Goal: Complete application form

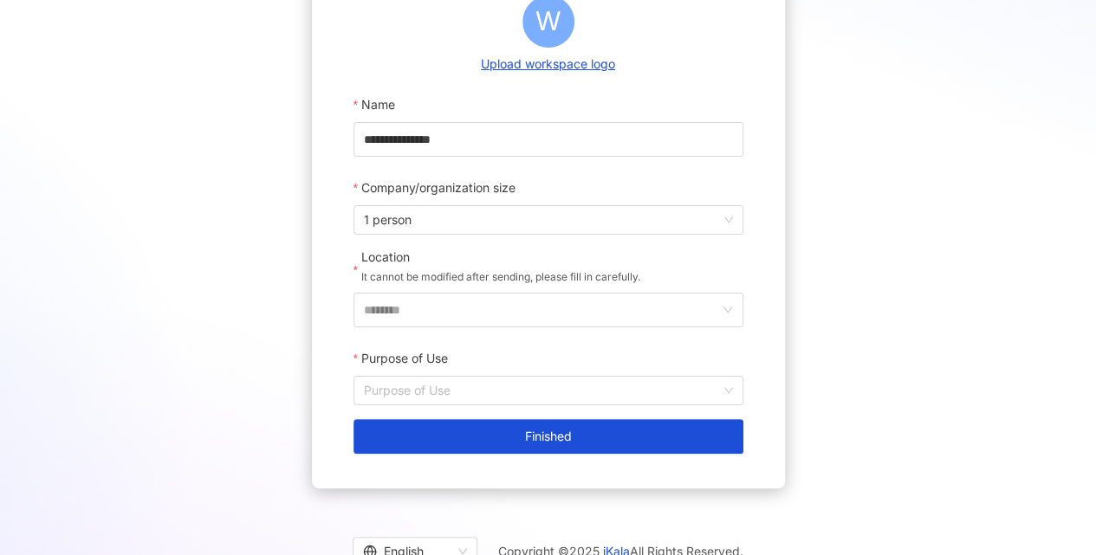
scroll to position [230, 0]
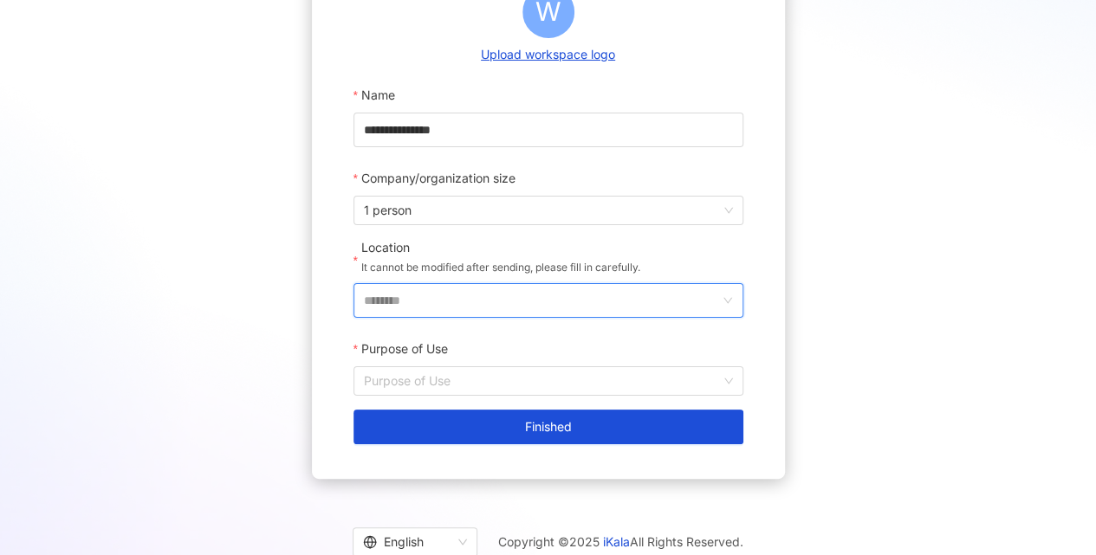
click at [497, 315] on input "********" at bounding box center [541, 300] width 355 height 33
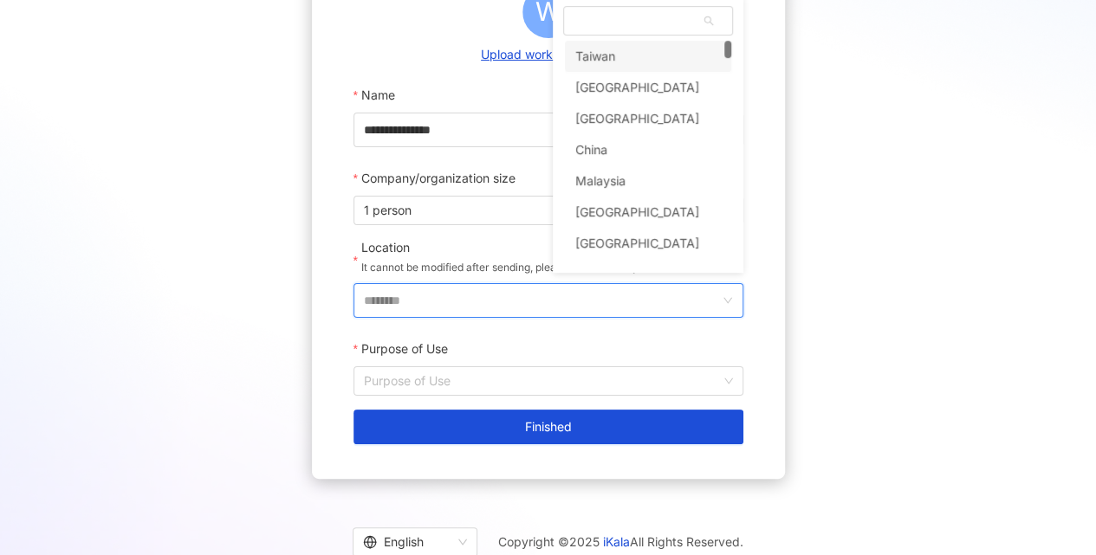
click at [497, 294] on input "********" at bounding box center [541, 300] width 355 height 33
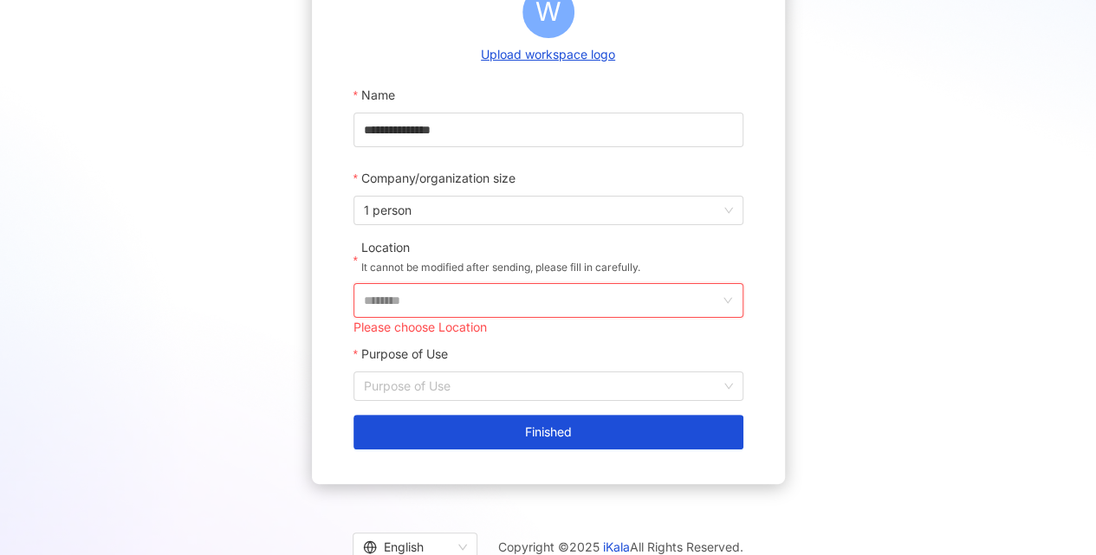
click at [497, 294] on input "********" at bounding box center [541, 300] width 355 height 33
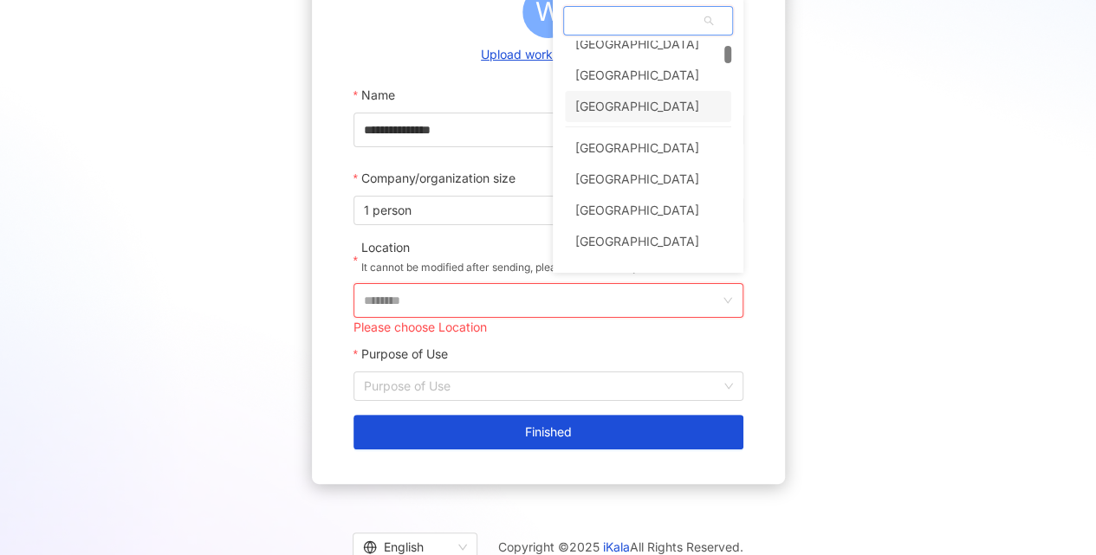
click at [660, 99] on div "[GEOGRAPHIC_DATA]" at bounding box center [648, 106] width 166 height 31
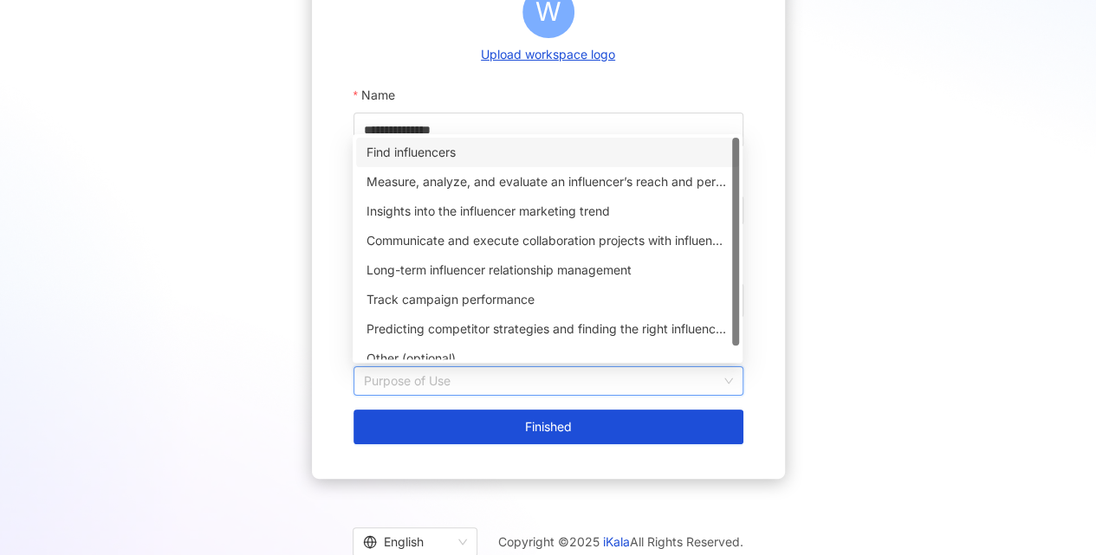
click at [501, 374] on input "Purpose of Use" at bounding box center [548, 381] width 369 height 28
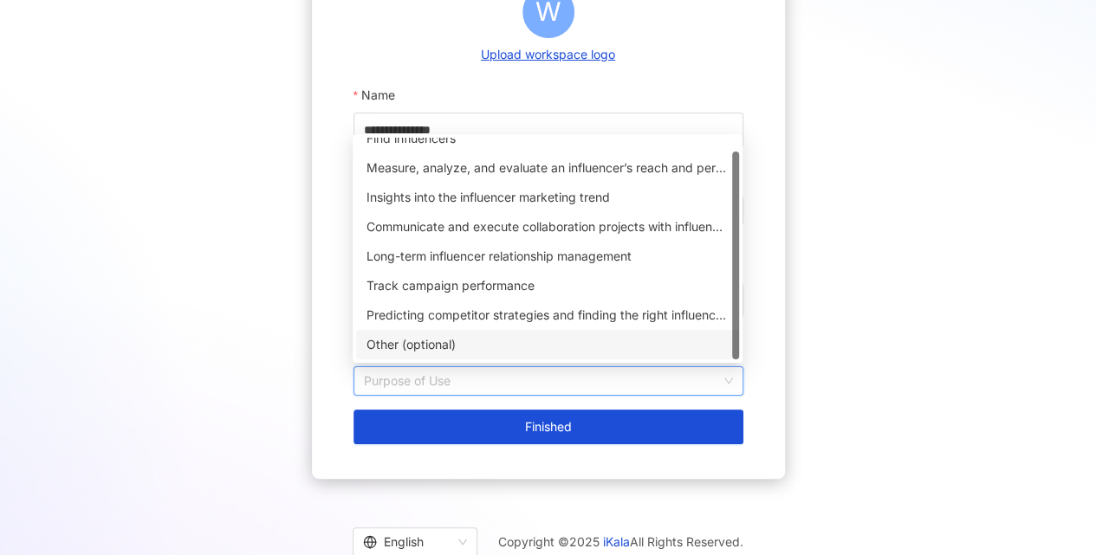
click at [449, 353] on div "Other (optional)" at bounding box center [547, 344] width 362 height 19
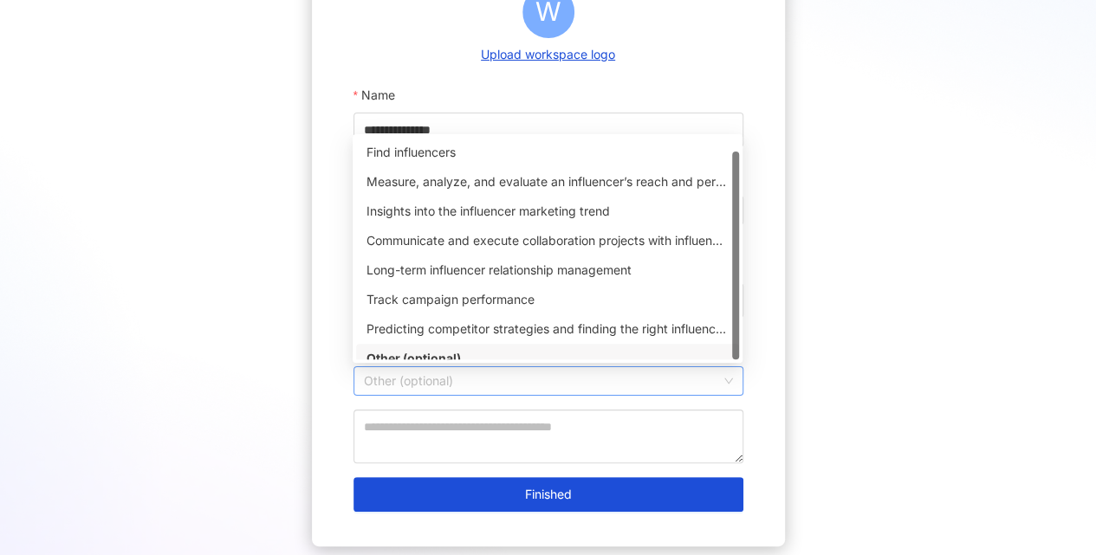
click at [485, 381] on span "Other (optional)" at bounding box center [548, 381] width 369 height 28
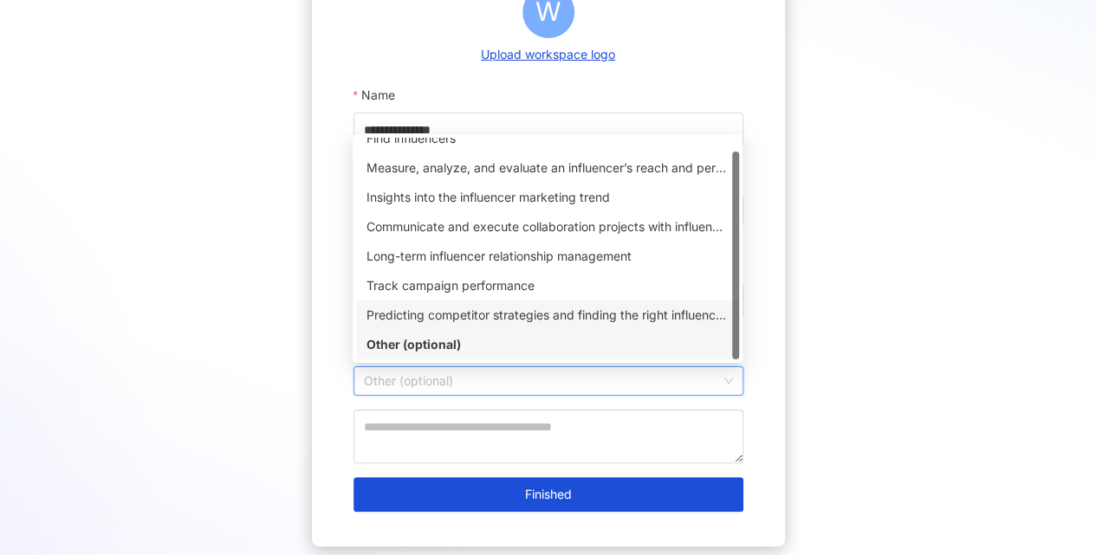
scroll to position [0, 0]
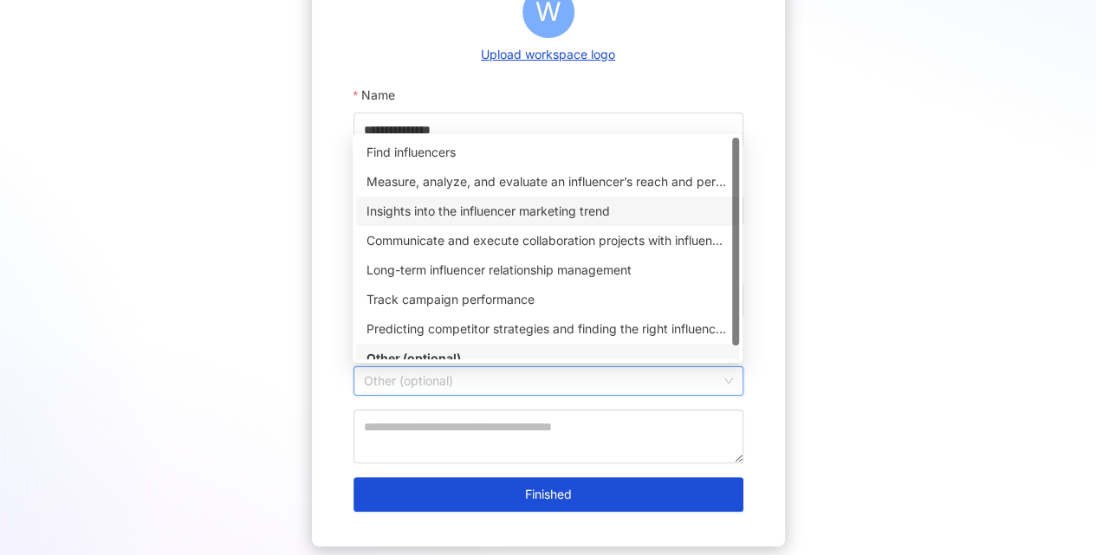
click at [440, 182] on div "Measure, analyze, and evaluate an influencer’s reach and performance on social …" at bounding box center [547, 181] width 362 height 19
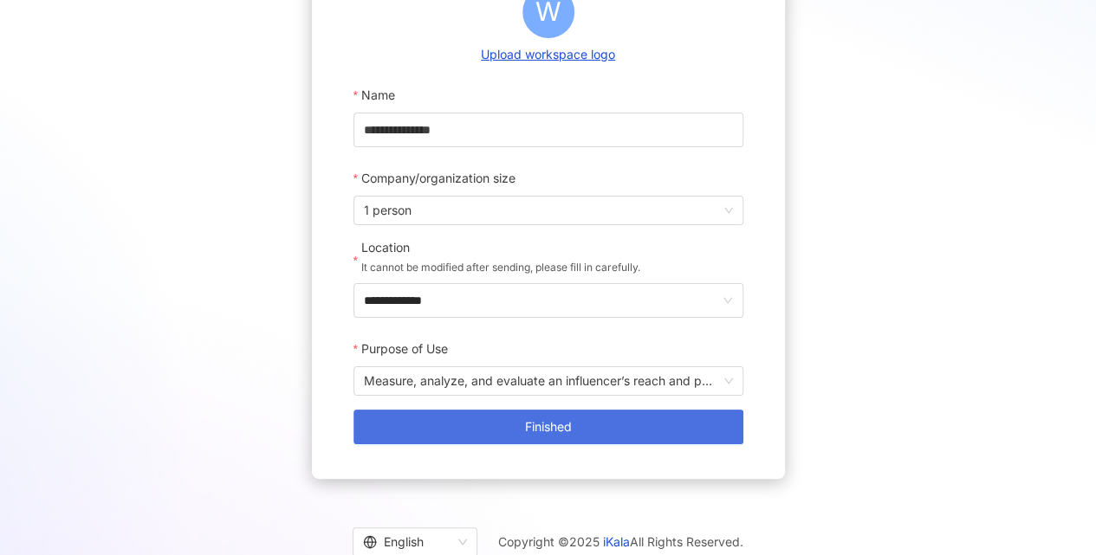
click at [480, 439] on button "Finished" at bounding box center [548, 427] width 390 height 35
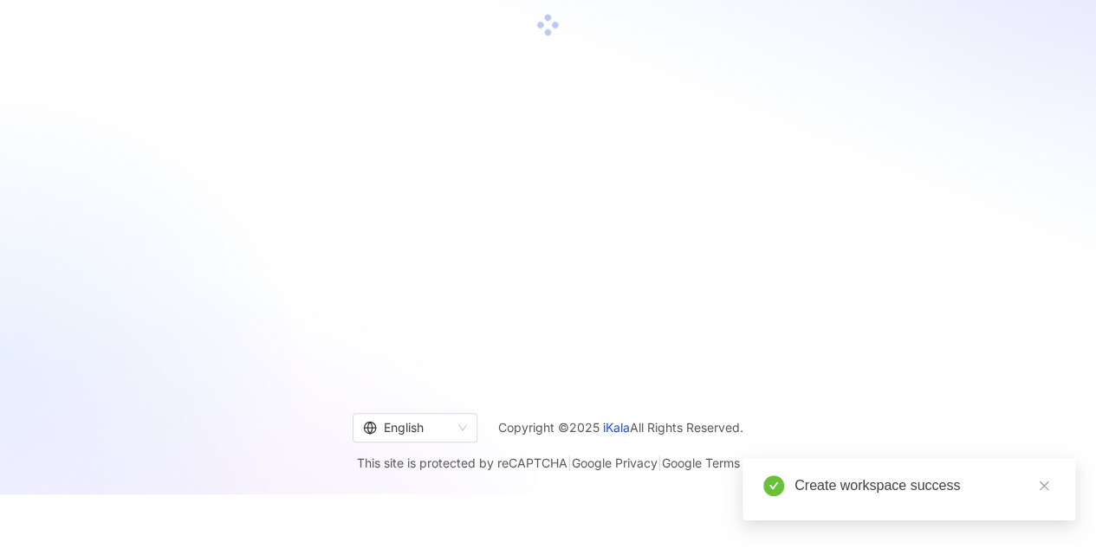
scroll to position [1, 0]
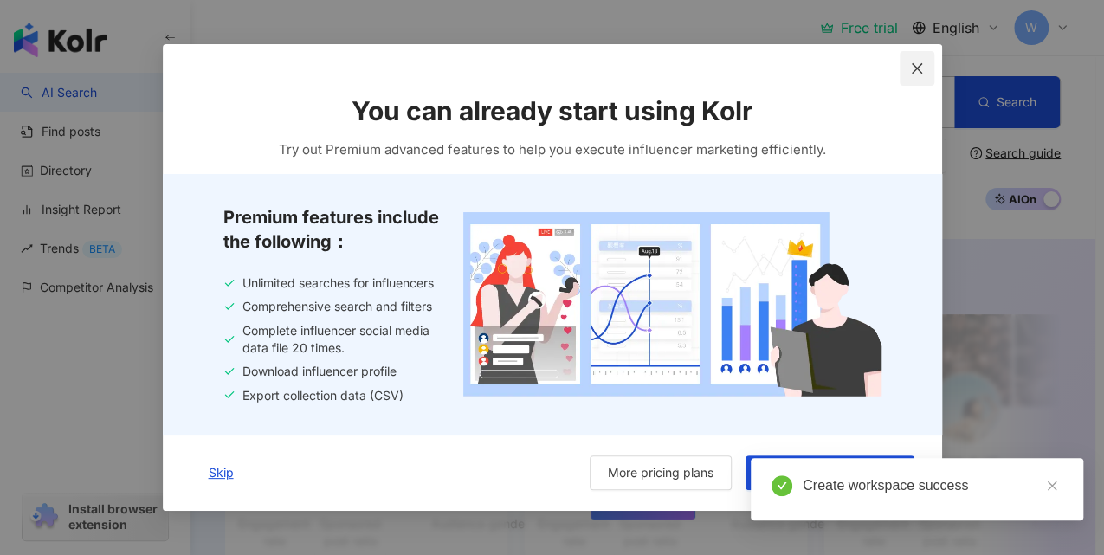
click at [909, 70] on span "Close" at bounding box center [917, 68] width 35 height 14
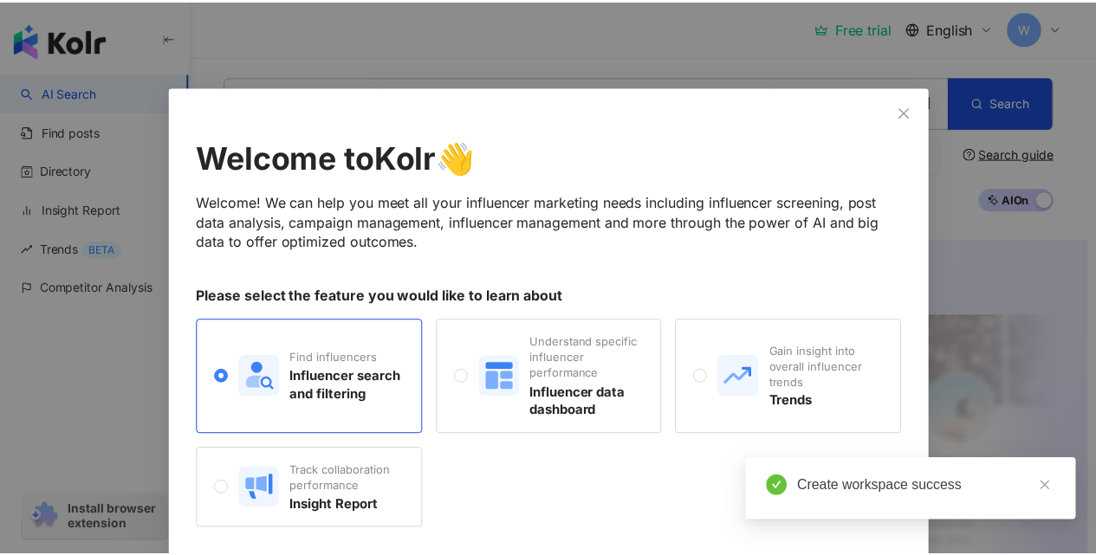
scroll to position [61, 0]
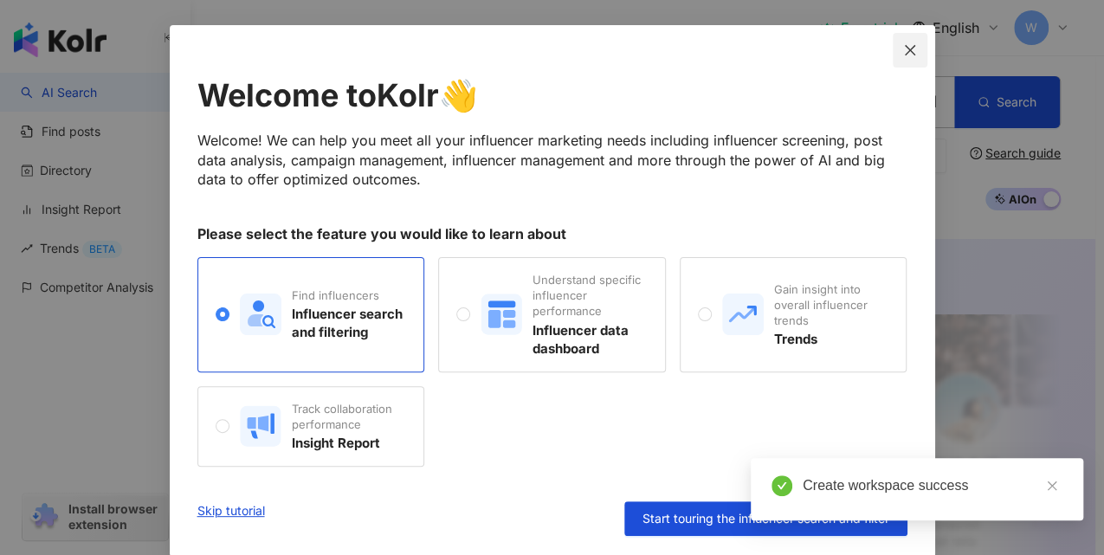
click at [899, 57] on button "Close" at bounding box center [910, 50] width 35 height 35
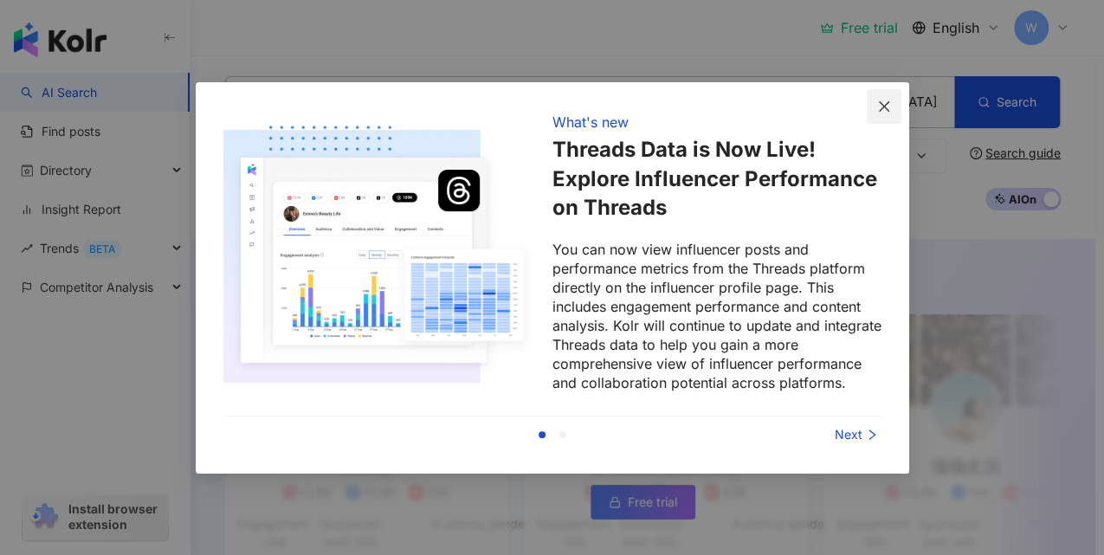
click at [892, 104] on span "Close" at bounding box center [884, 107] width 35 height 14
